Goal: Find specific page/section: Find specific page/section

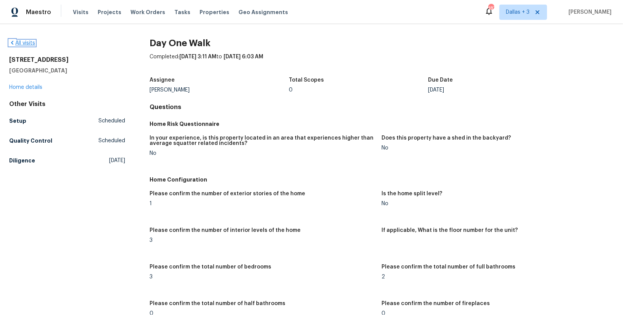
click at [10, 42] on icon at bounding box center [12, 43] width 6 height 6
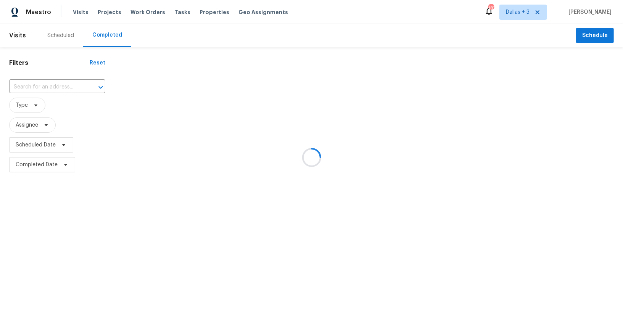
click at [48, 86] on div at bounding box center [311, 157] width 623 height 315
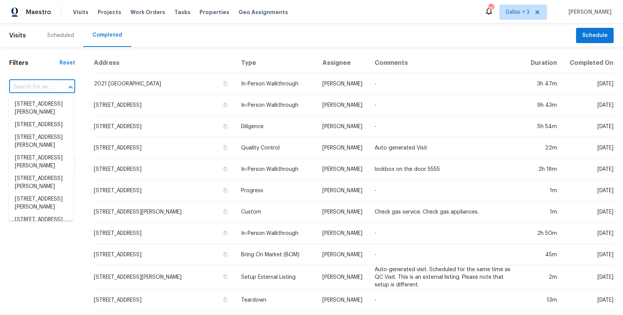
click at [48, 86] on input "text" at bounding box center [31, 87] width 45 height 12
paste input "[STREET_ADDRESS]"
type input "[STREET_ADDRESS]"
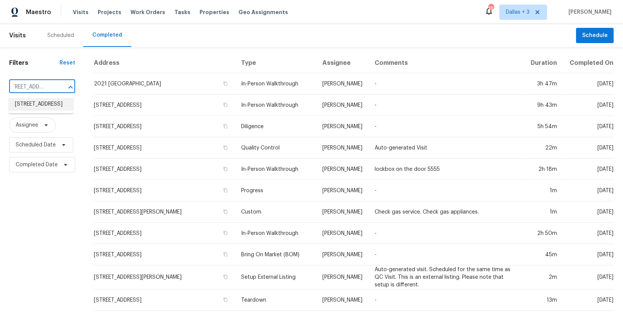
click at [40, 107] on li "[STREET_ADDRESS]" at bounding box center [41, 104] width 65 height 13
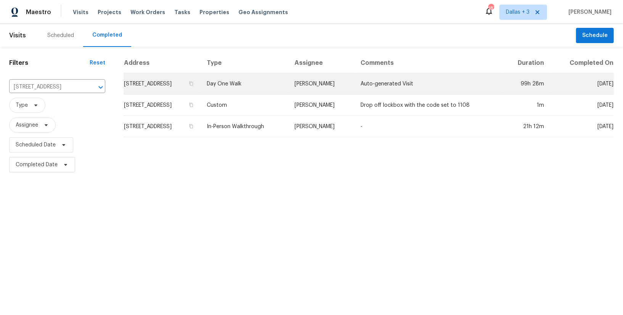
click at [255, 86] on td "Day One Walk" at bounding box center [245, 83] width 88 height 21
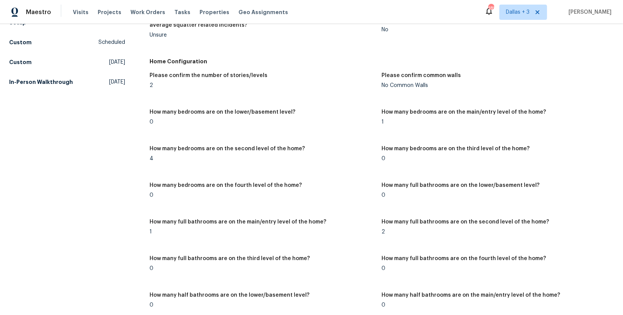
scroll to position [168, 0]
